Goal: Task Accomplishment & Management: Use online tool/utility

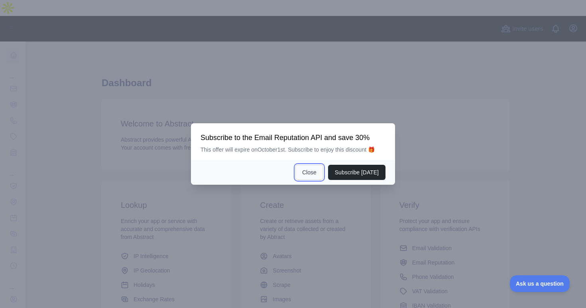
click at [311, 171] on button "Close" at bounding box center [310, 172] width 28 height 15
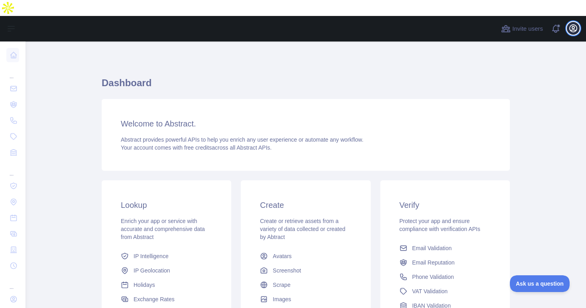
click at [569, 24] on icon "button" at bounding box center [574, 29] width 10 height 10
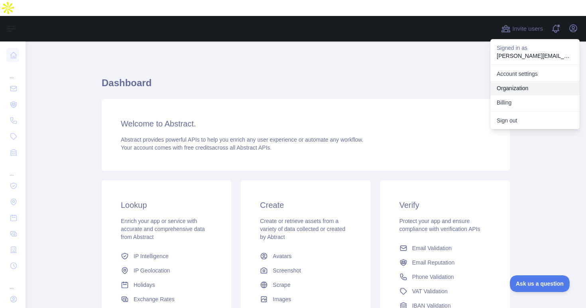
click at [510, 95] on button "Billing" at bounding box center [535, 102] width 89 height 14
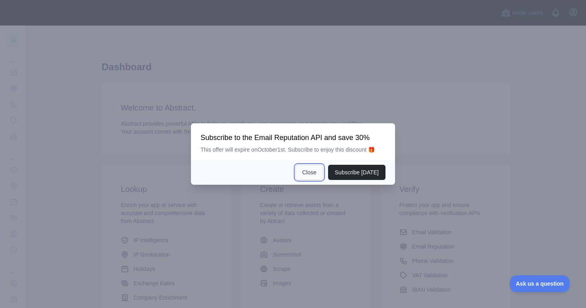
click at [310, 170] on button "Close" at bounding box center [310, 172] width 28 height 15
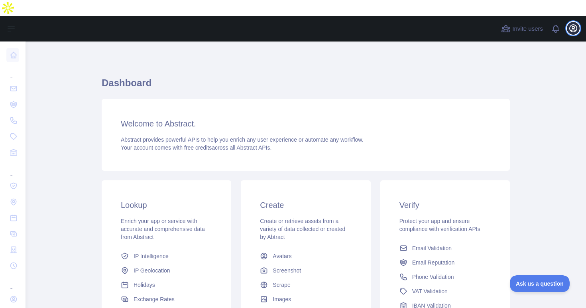
click at [574, 24] on icon "button" at bounding box center [574, 29] width 10 height 10
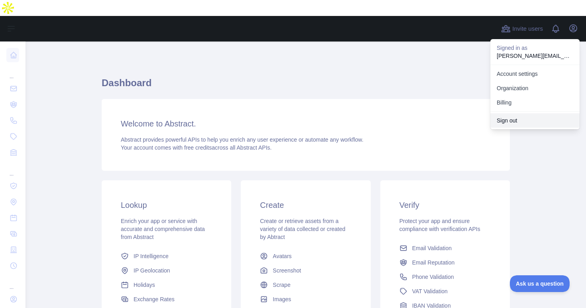
click at [524, 113] on button "Sign out" at bounding box center [535, 120] width 89 height 14
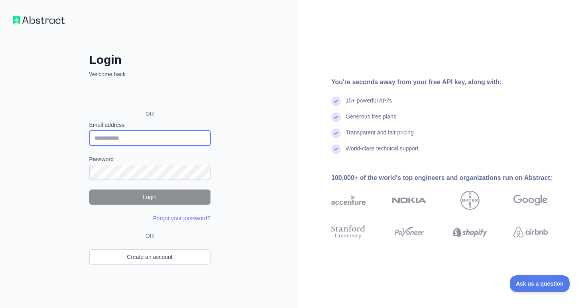
click at [160, 142] on input "Email address" at bounding box center [149, 137] width 121 height 15
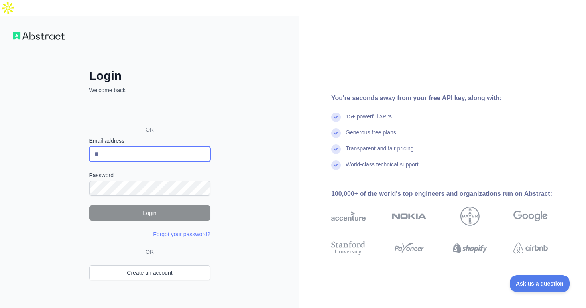
type input "**********"
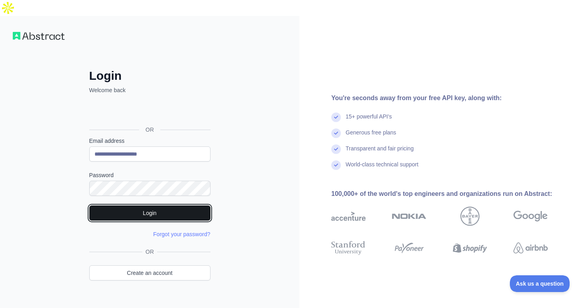
click at [141, 205] on button "Login" at bounding box center [149, 212] width 121 height 15
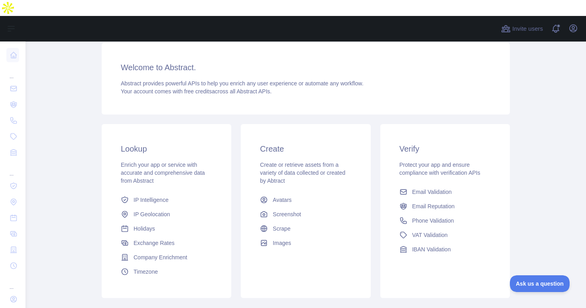
scroll to position [126, 0]
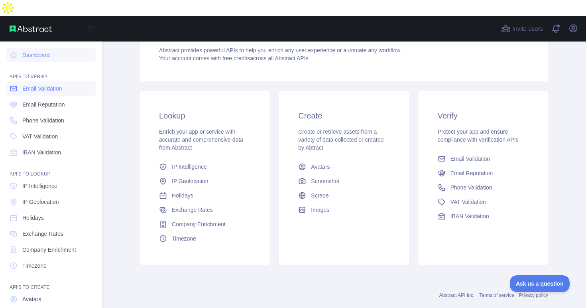
click at [33, 81] on link "Email Validation" at bounding box center [50, 88] width 89 height 14
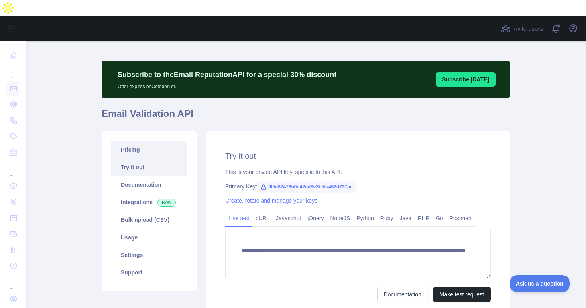
scroll to position [7, 0]
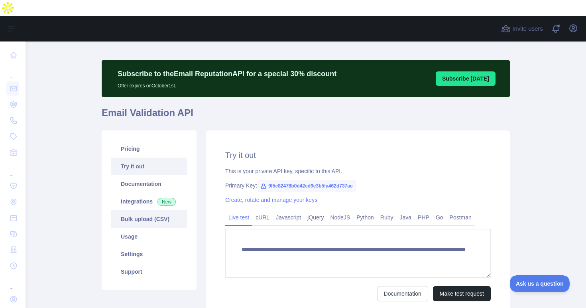
click at [149, 210] on link "Bulk upload (CSV)" at bounding box center [149, 219] width 76 height 18
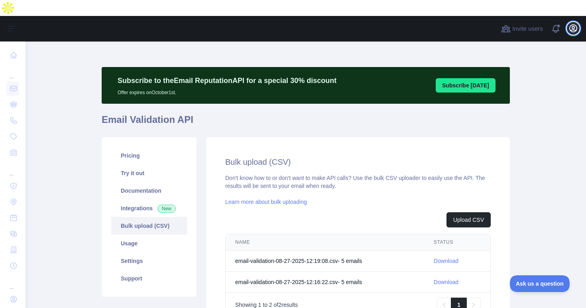
click at [569, 24] on icon "button" at bounding box center [574, 29] width 10 height 10
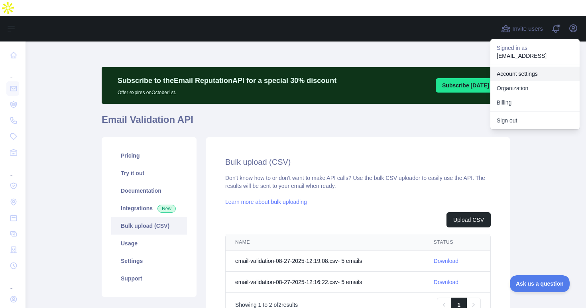
click at [530, 67] on link "Account settings" at bounding box center [535, 74] width 89 height 14
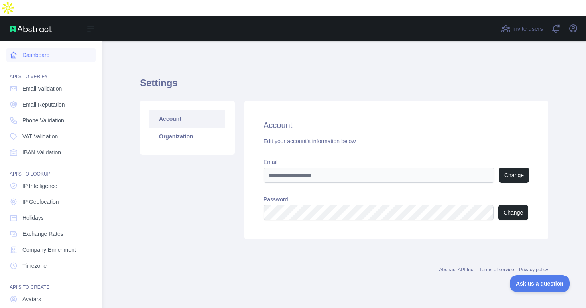
click at [40, 48] on link "Dashboard" at bounding box center [50, 55] width 89 height 14
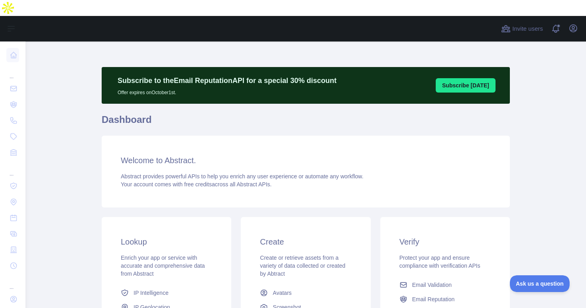
scroll to position [126, 0]
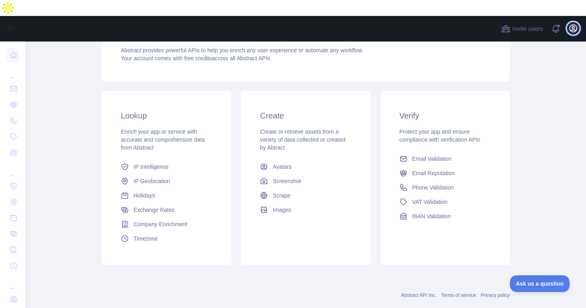
click at [568, 22] on button "Open user menu" at bounding box center [573, 28] width 13 height 13
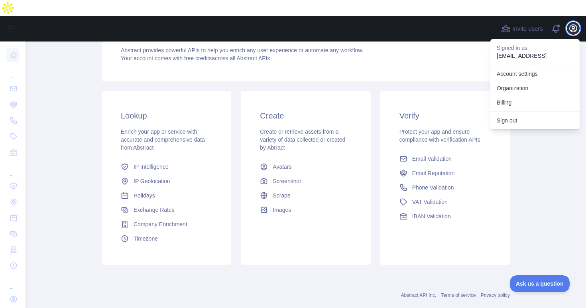
click at [568, 22] on button "Open user menu" at bounding box center [573, 28] width 13 height 13
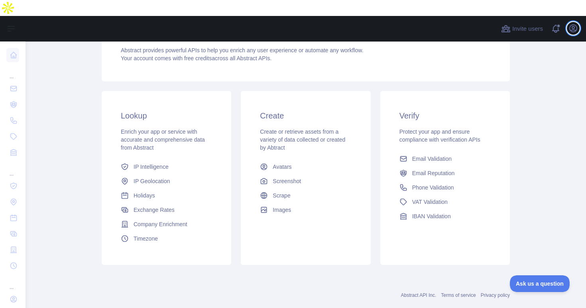
scroll to position [0, 0]
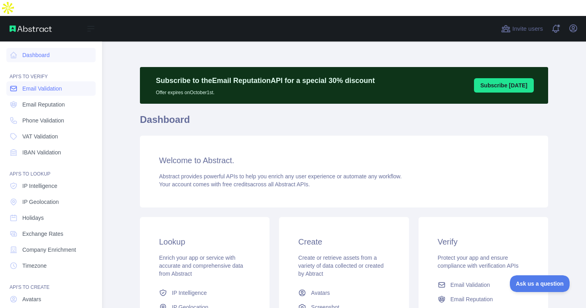
click at [53, 85] on span "Email Validation" at bounding box center [41, 89] width 39 height 8
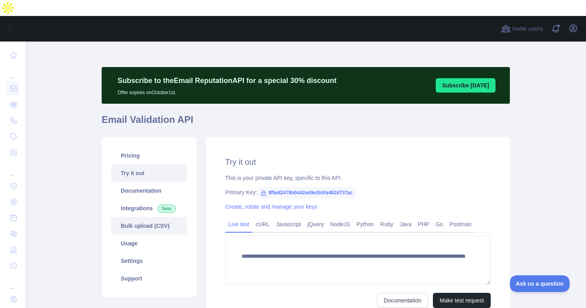
click at [144, 217] on link "Bulk upload (CSV)" at bounding box center [149, 226] width 76 height 18
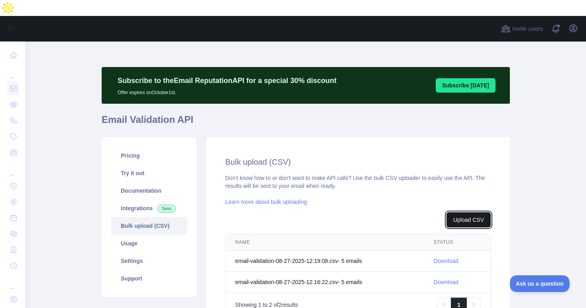
click at [465, 212] on button "Upload CSV" at bounding box center [469, 219] width 44 height 15
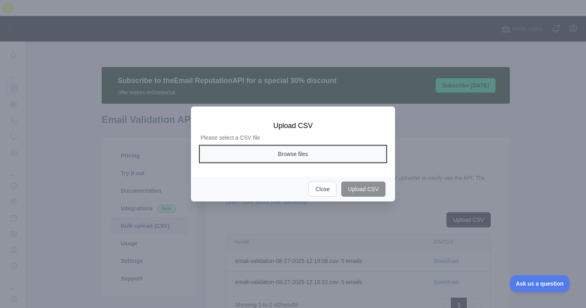
click at [310, 154] on button "Browse files" at bounding box center [293, 153] width 185 height 15
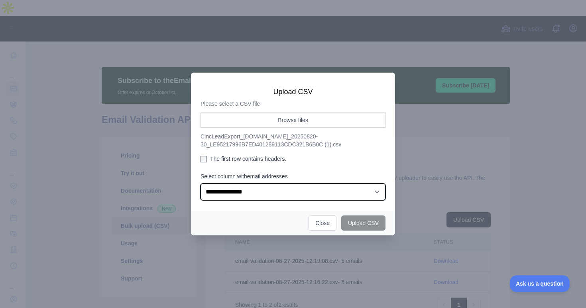
click at [348, 193] on select "**********" at bounding box center [293, 191] width 185 height 17
click at [201, 183] on select "**********" at bounding box center [293, 191] width 185 height 17
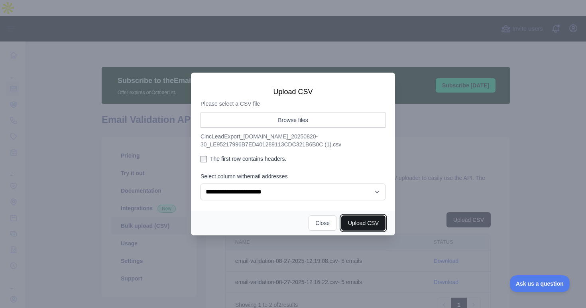
click at [366, 222] on button "Upload CSV" at bounding box center [363, 222] width 44 height 15
select select "**"
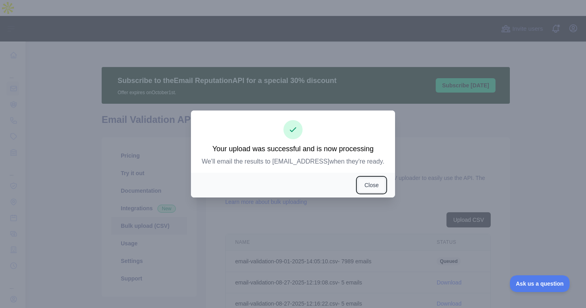
click at [367, 191] on button "Close" at bounding box center [372, 184] width 28 height 15
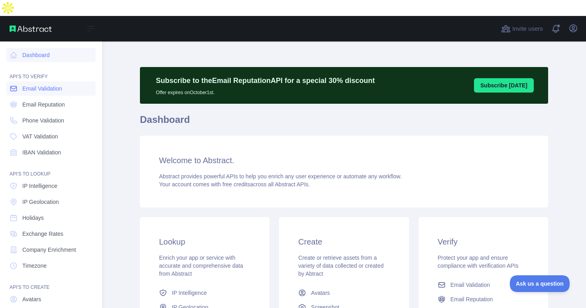
click at [30, 85] on span "Email Validation" at bounding box center [41, 89] width 39 height 8
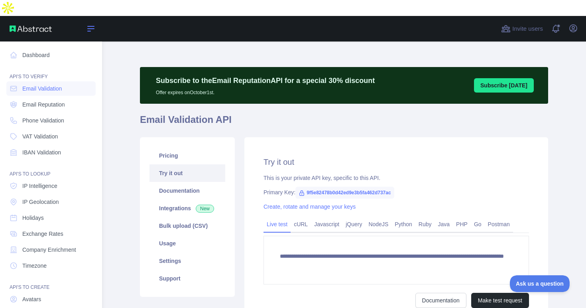
click at [91, 26] on icon at bounding box center [91, 28] width 6 height 5
